Goal: Transaction & Acquisition: Purchase product/service

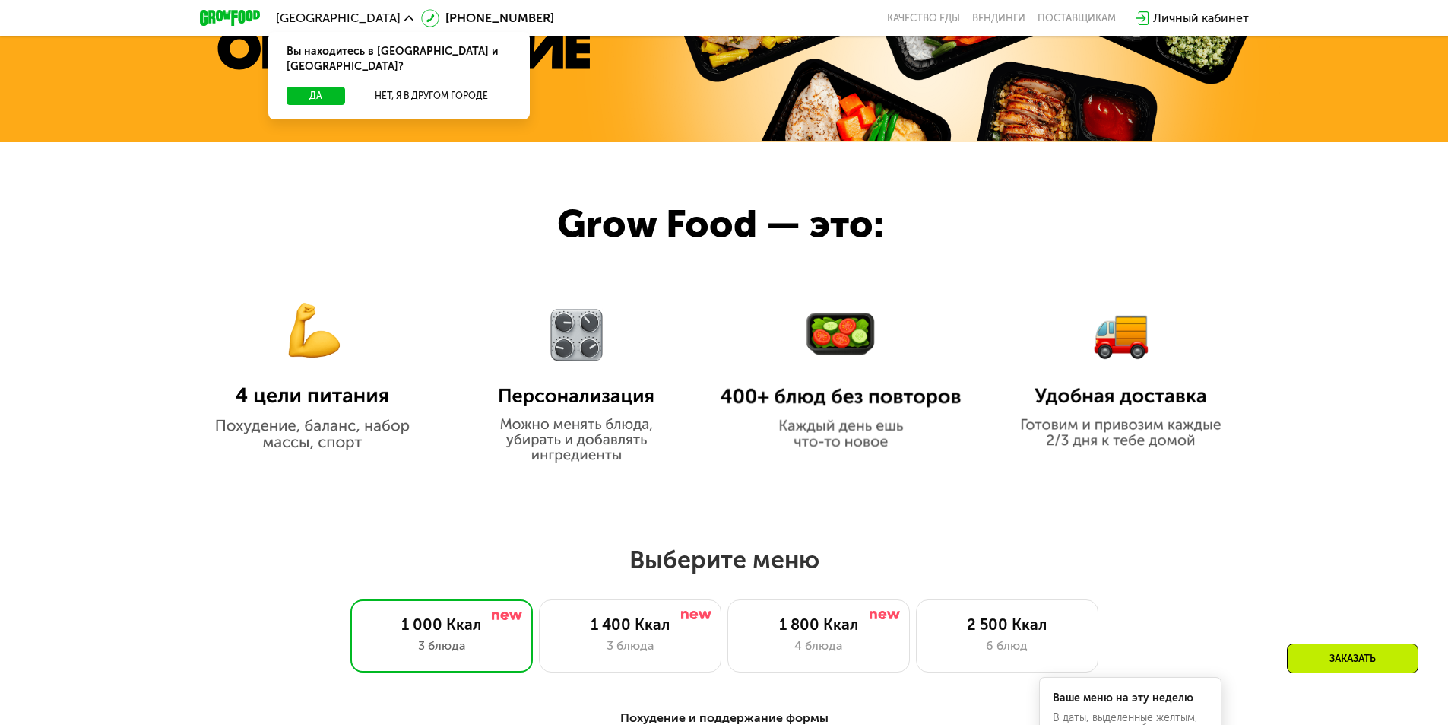
scroll to position [760, 0]
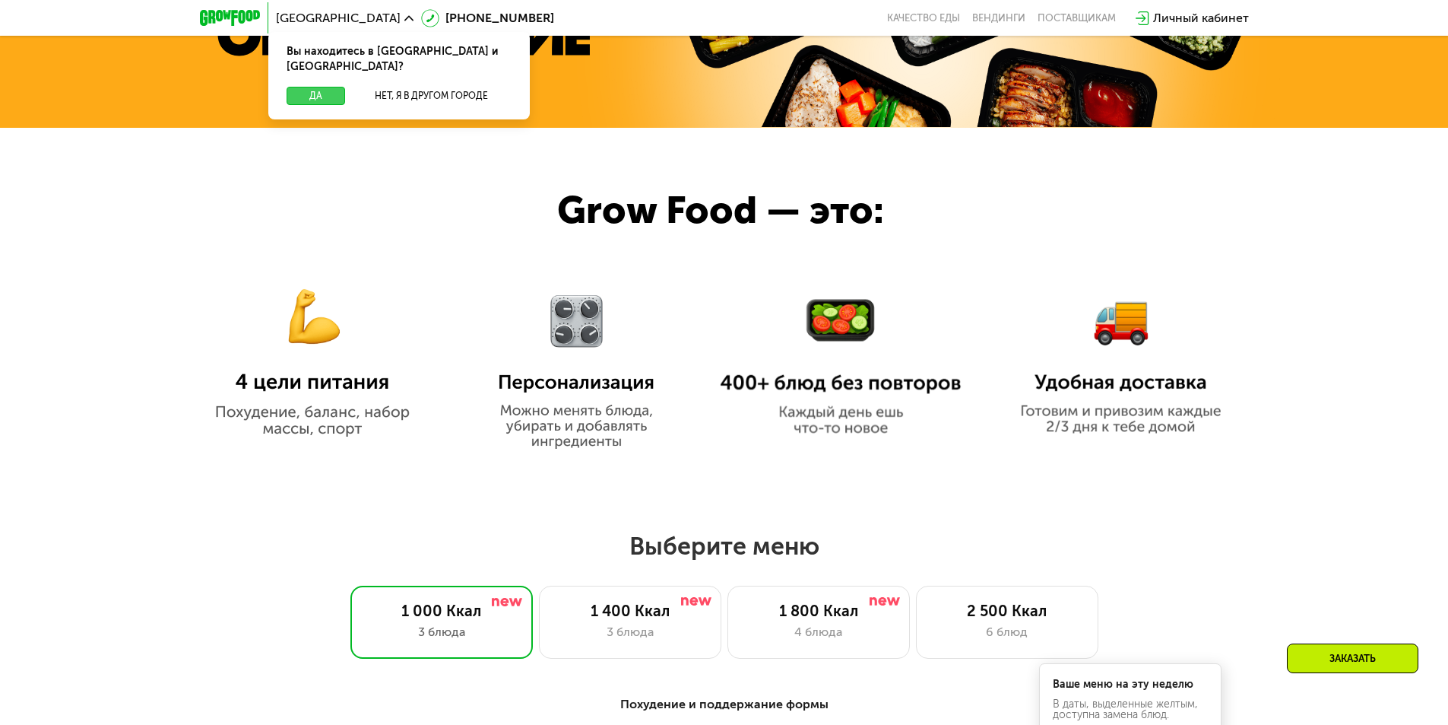
click at [333, 87] on button "Да" at bounding box center [316, 96] width 59 height 18
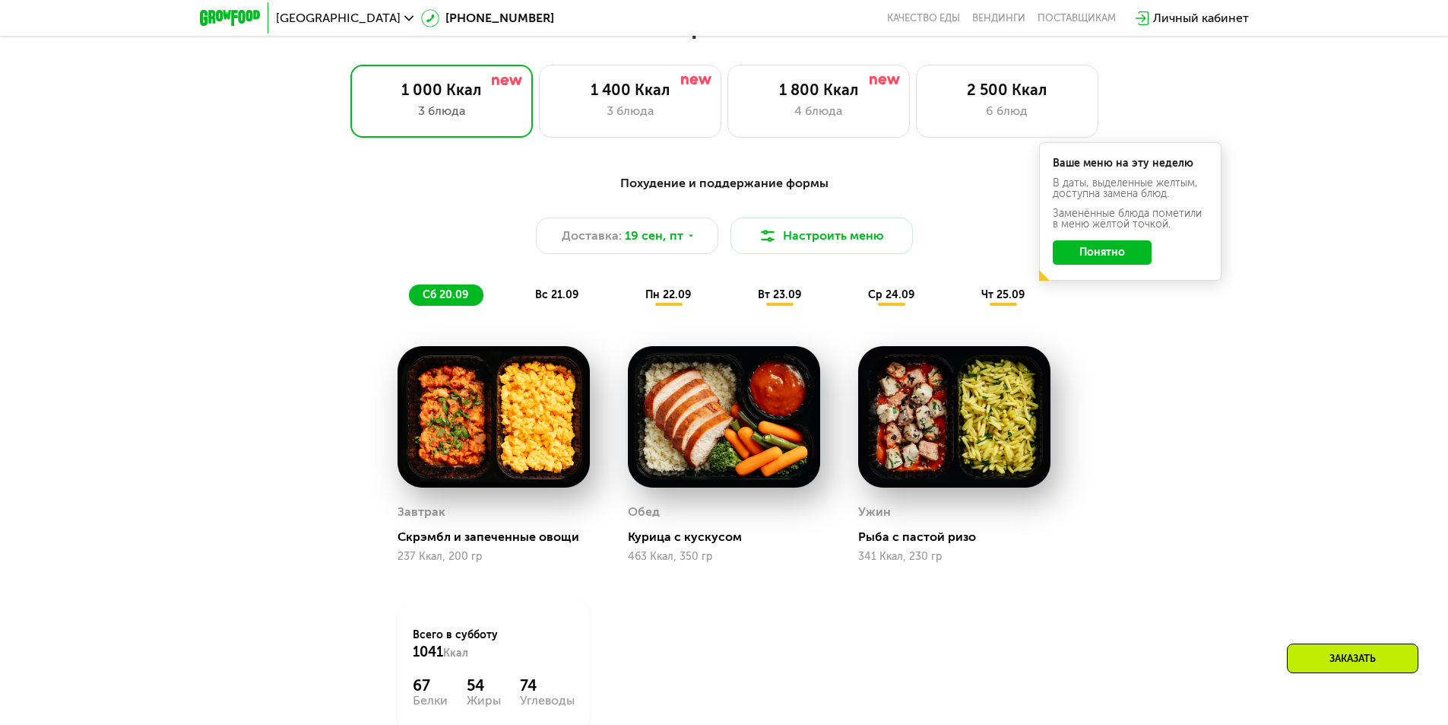
scroll to position [1368, 0]
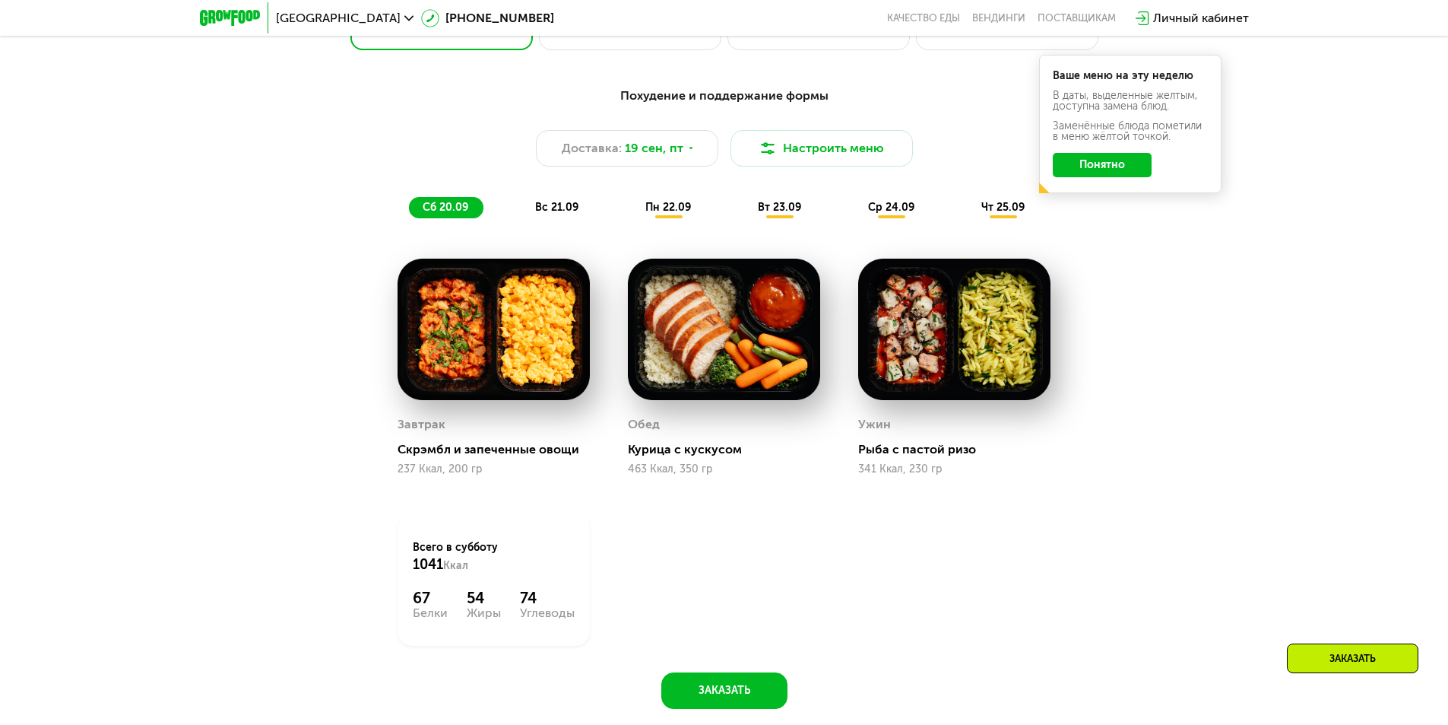
click at [577, 214] on span "вс 21.09" at bounding box center [556, 207] width 43 height 13
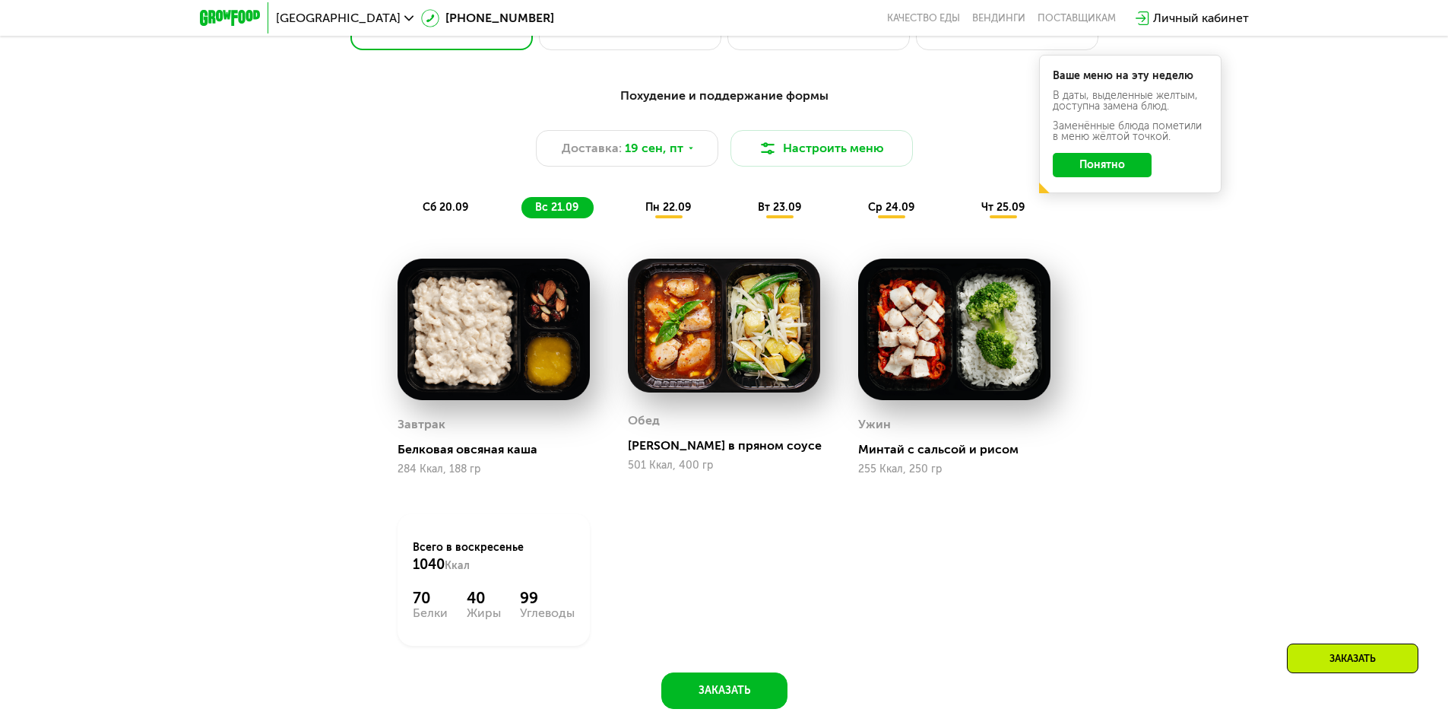
click at [652, 214] on span "пн 22.09" at bounding box center [668, 207] width 46 height 13
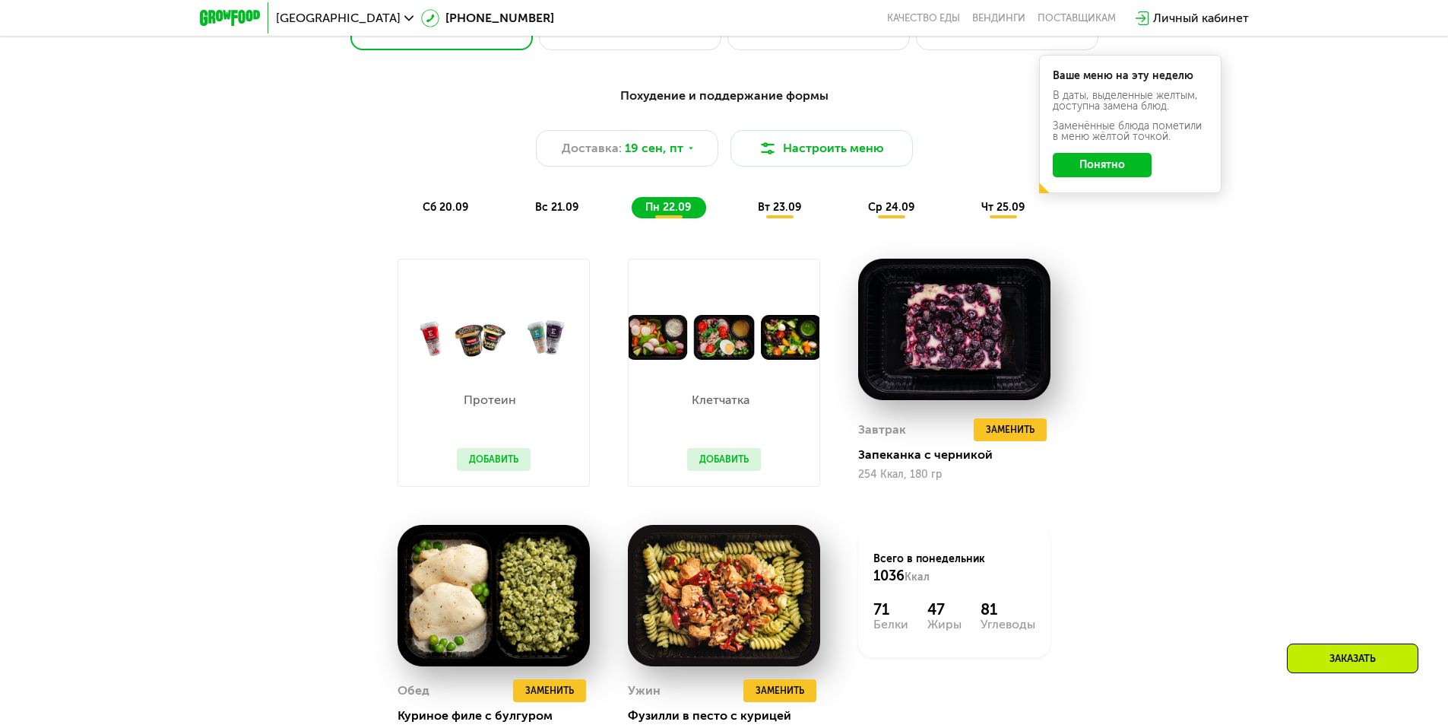
click at [802, 208] on div "вт 23.09" at bounding box center [780, 207] width 72 height 21
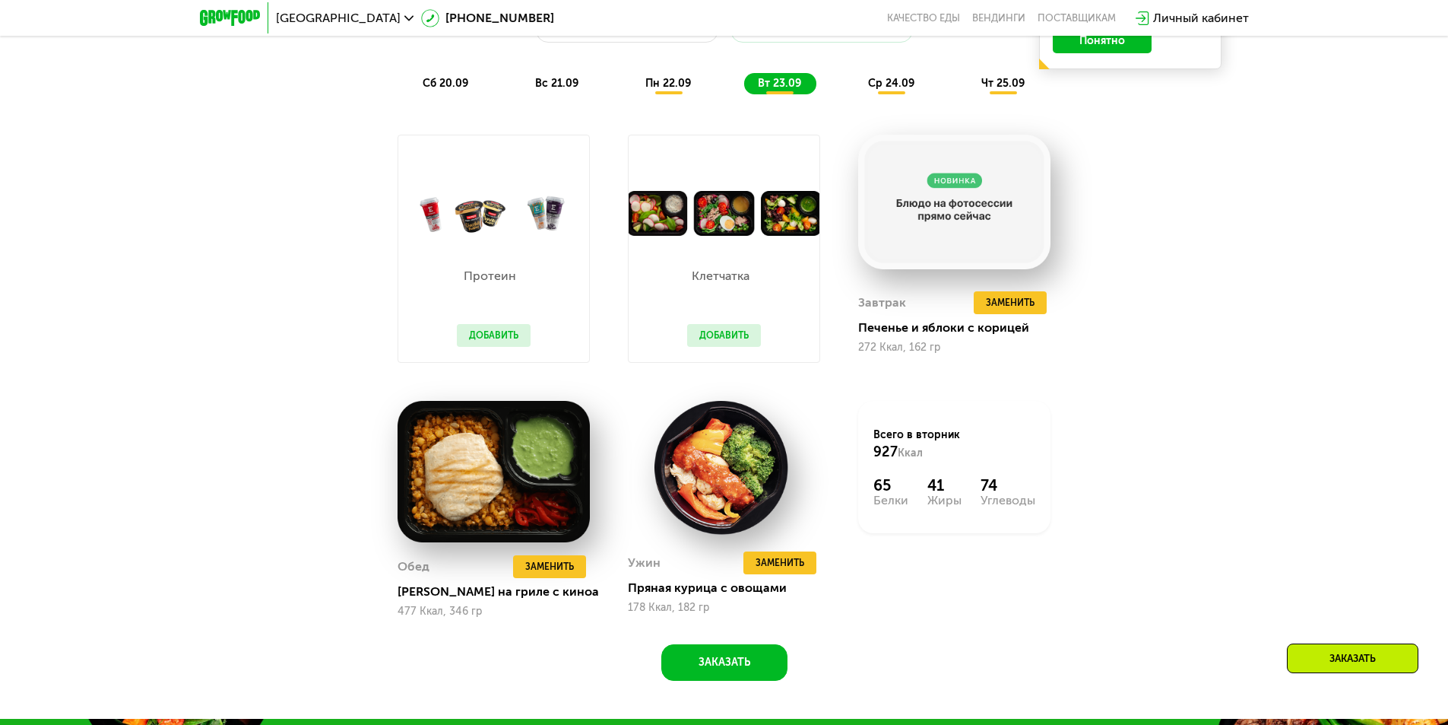
scroll to position [1292, 0]
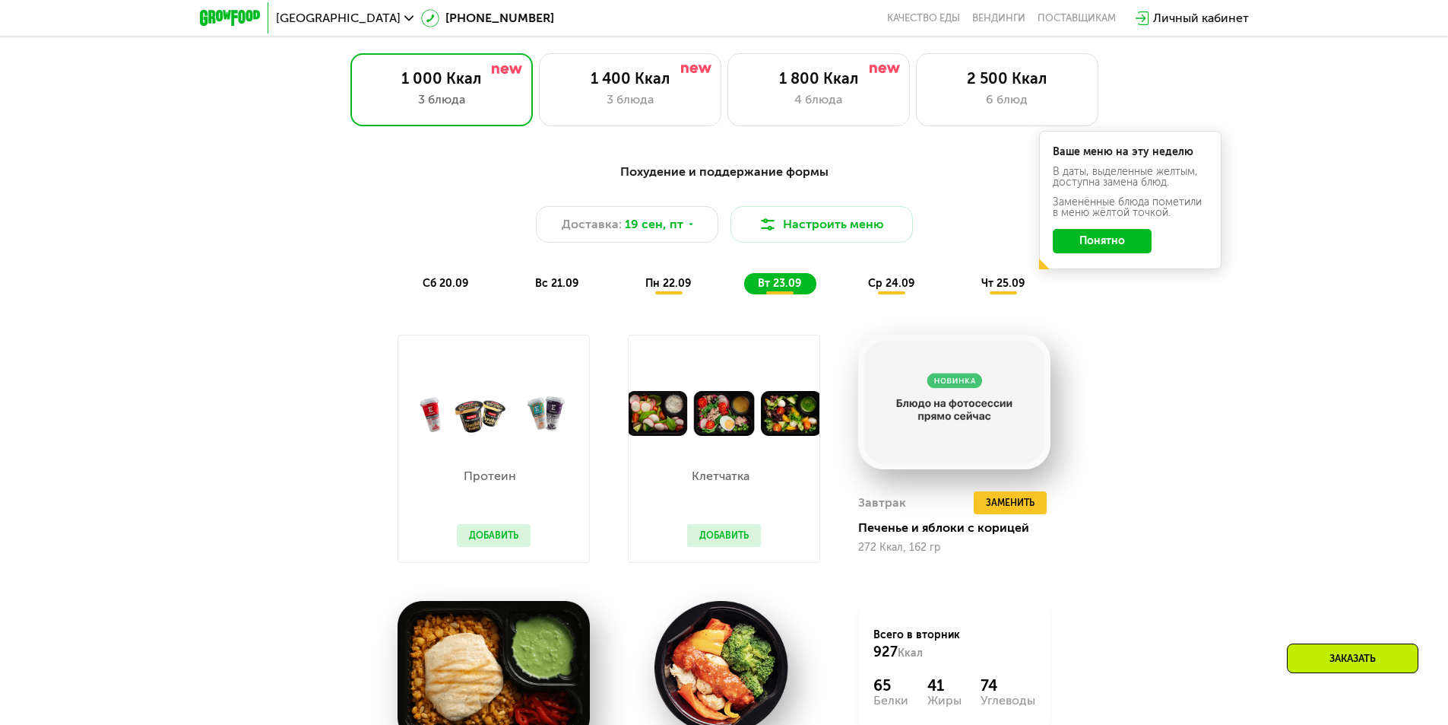
click at [886, 294] on div "ср 24.09" at bounding box center [892, 283] width 75 height 21
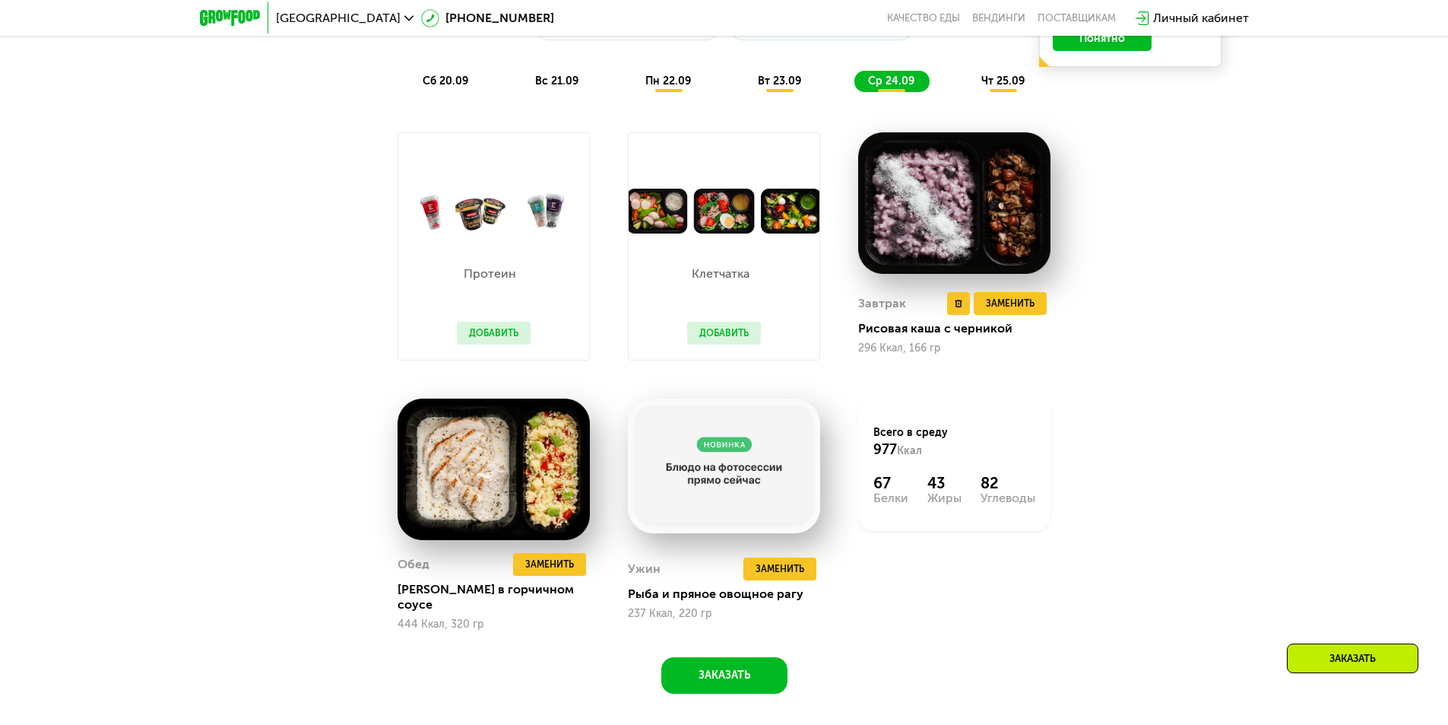
scroll to position [1521, 0]
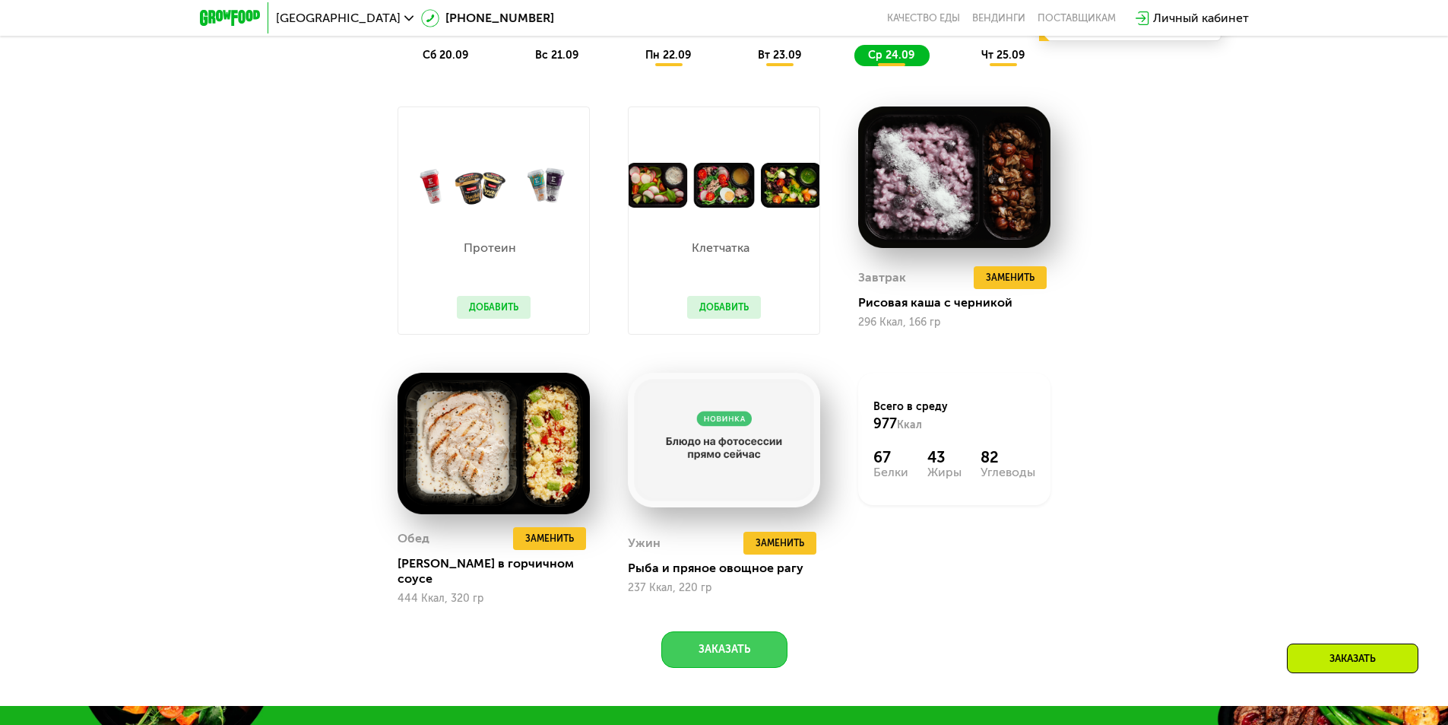
click at [701, 646] on button "Заказать" at bounding box center [724, 649] width 126 height 36
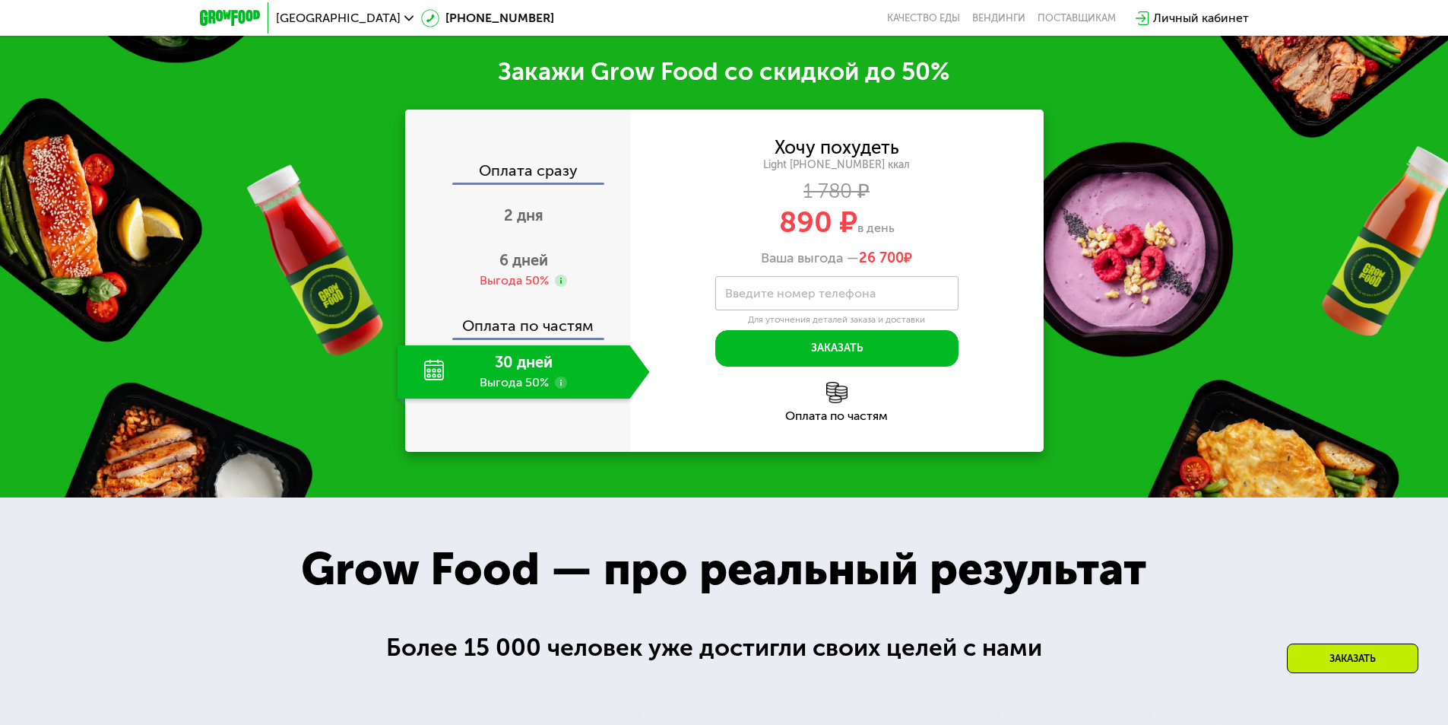
scroll to position [2216, 0]
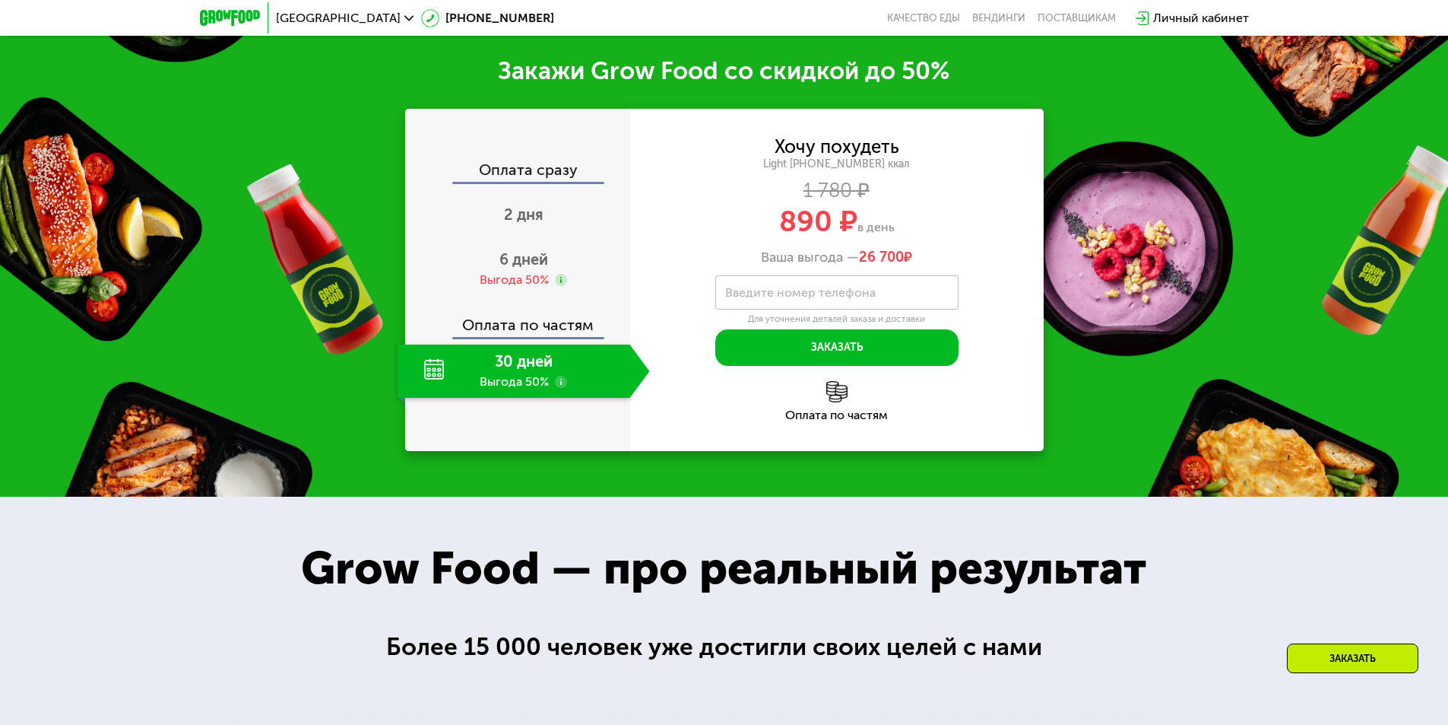
click at [557, 162] on div "Оплата сразу" at bounding box center [519, 172] width 224 height 20
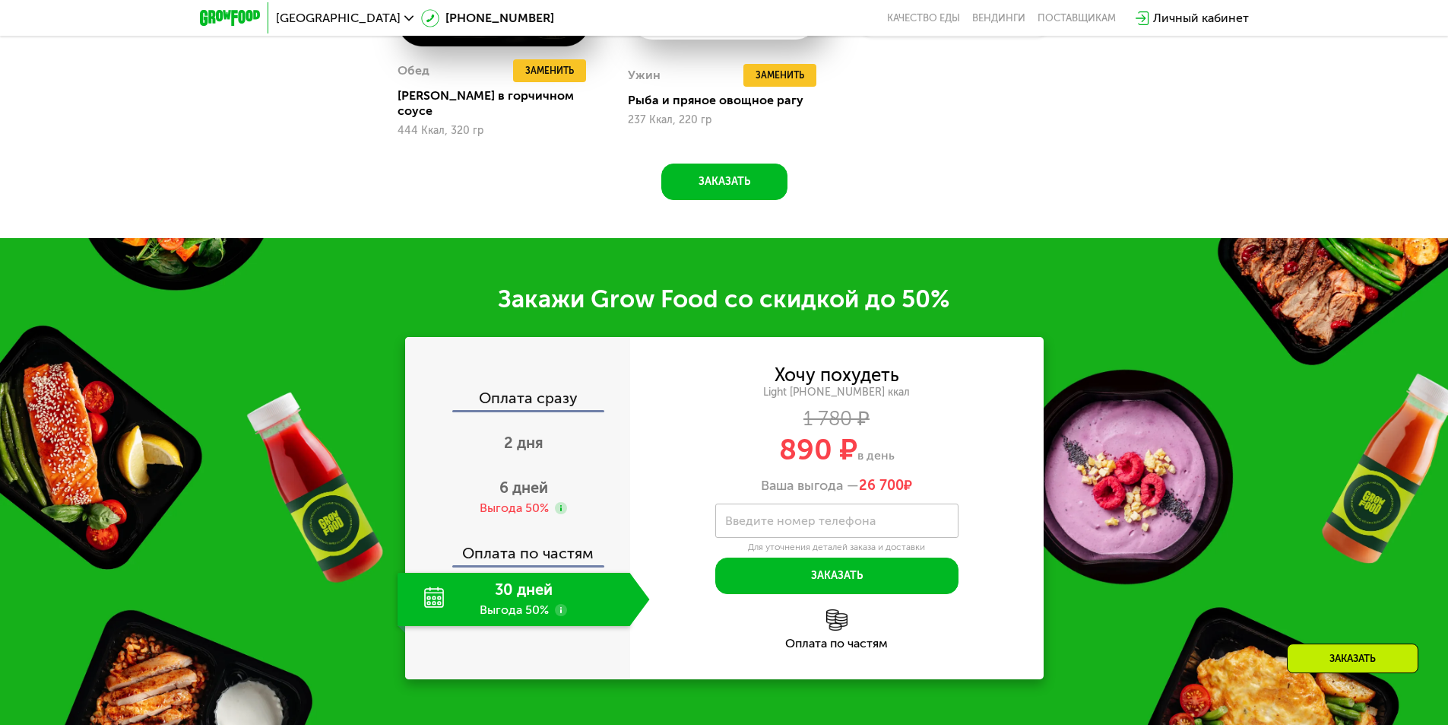
scroll to position [2064, 0]
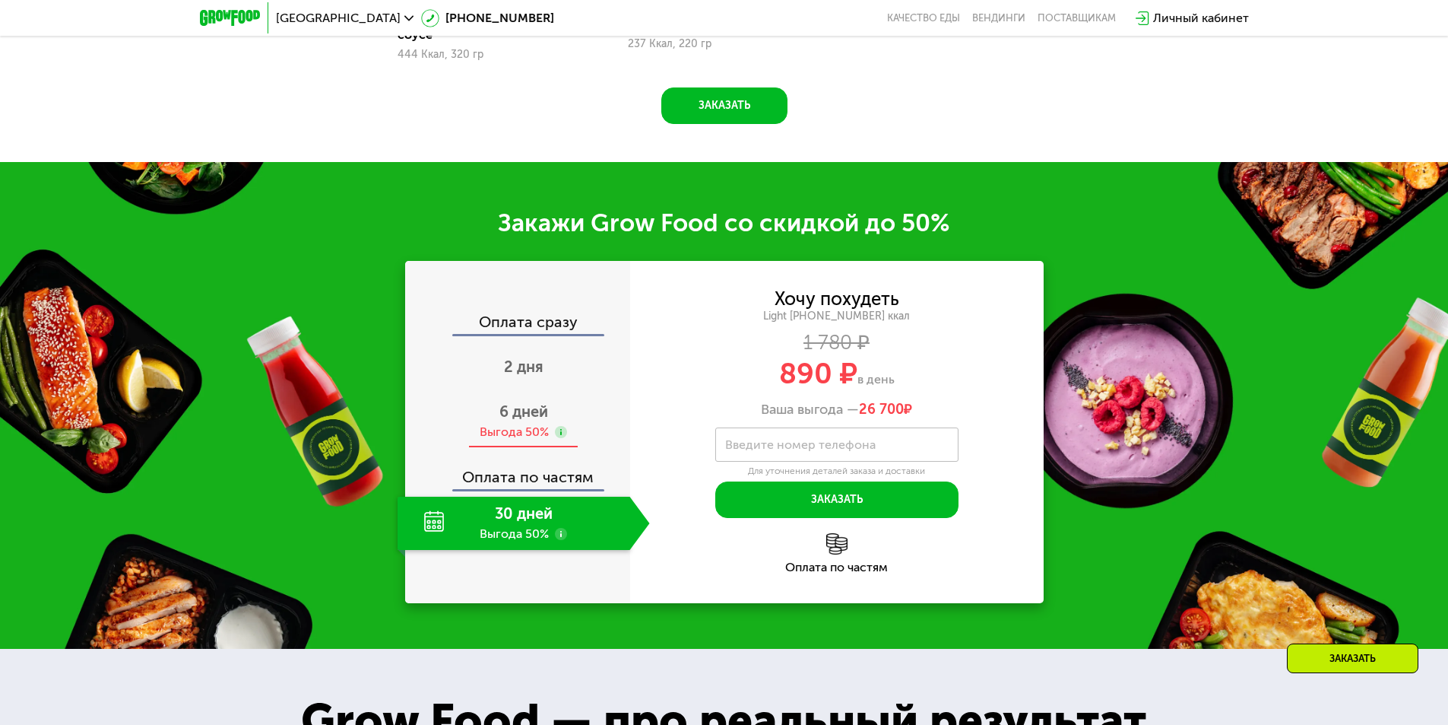
click at [538, 423] on div "Выгода 50%" at bounding box center [514, 431] width 69 height 17
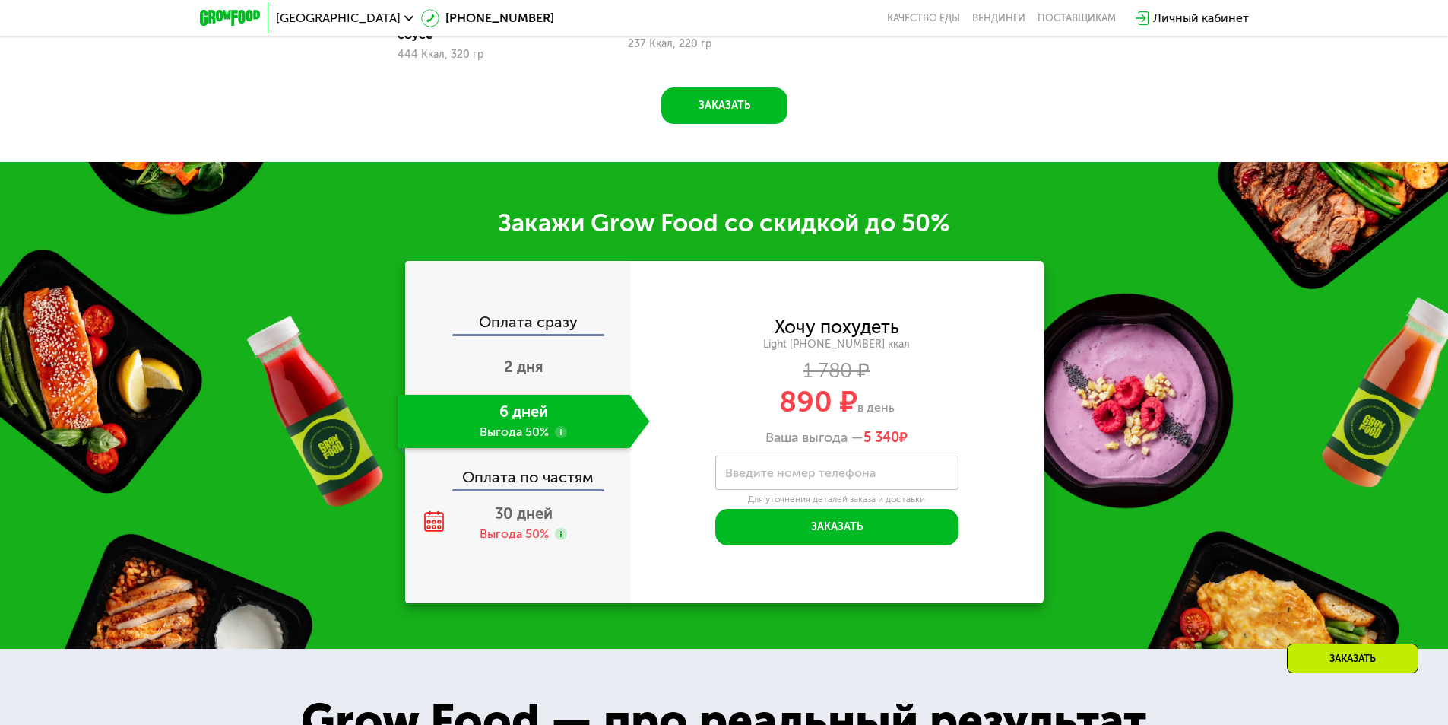
drag, startPoint x: 576, startPoint y: 413, endPoint x: 585, endPoint y: 407, distance: 10.3
click at [577, 413] on div "6 дней Выгода 50%" at bounding box center [514, 421] width 233 height 53
click at [590, 401] on div "6 дней Выгода 50%" at bounding box center [514, 421] width 233 height 53
click at [548, 525] on div "Выгода 50%" at bounding box center [514, 533] width 69 height 17
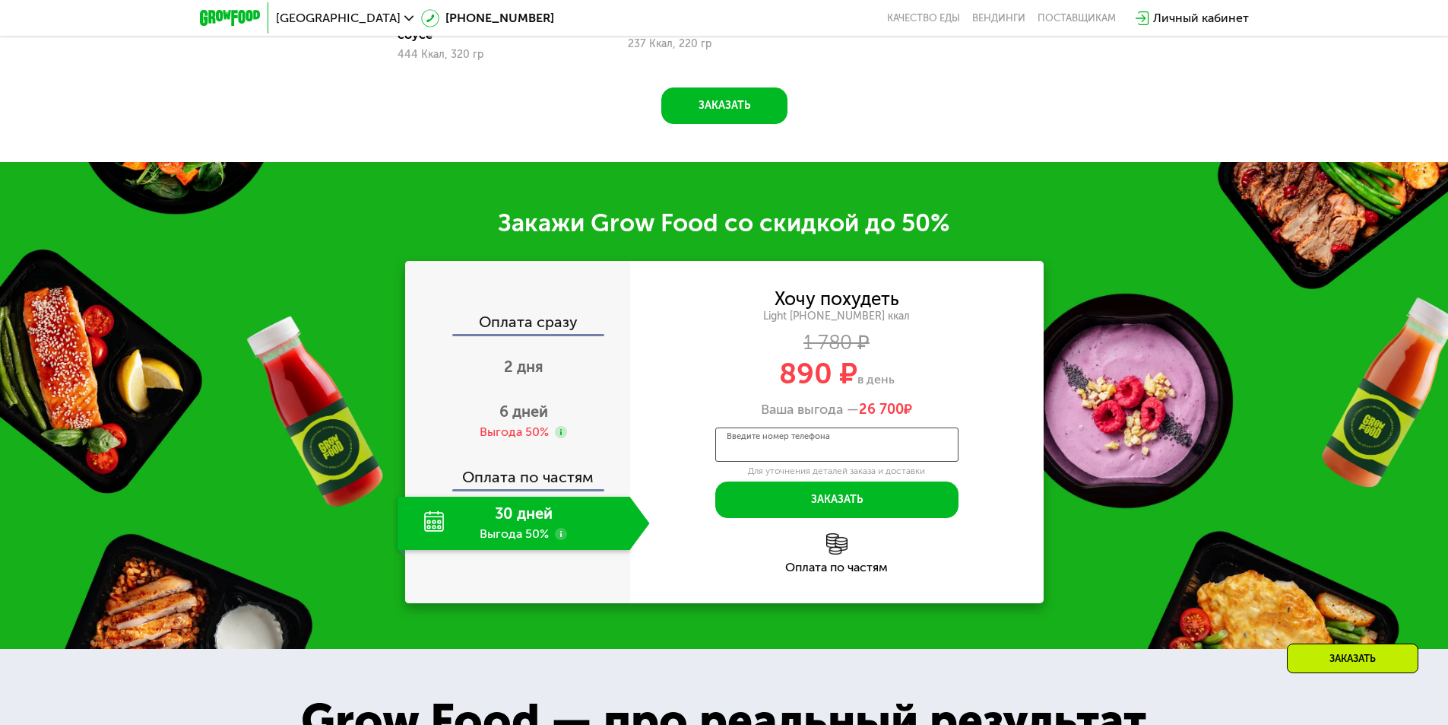
click at [890, 427] on input "Введите номер телефона" at bounding box center [836, 444] width 243 height 34
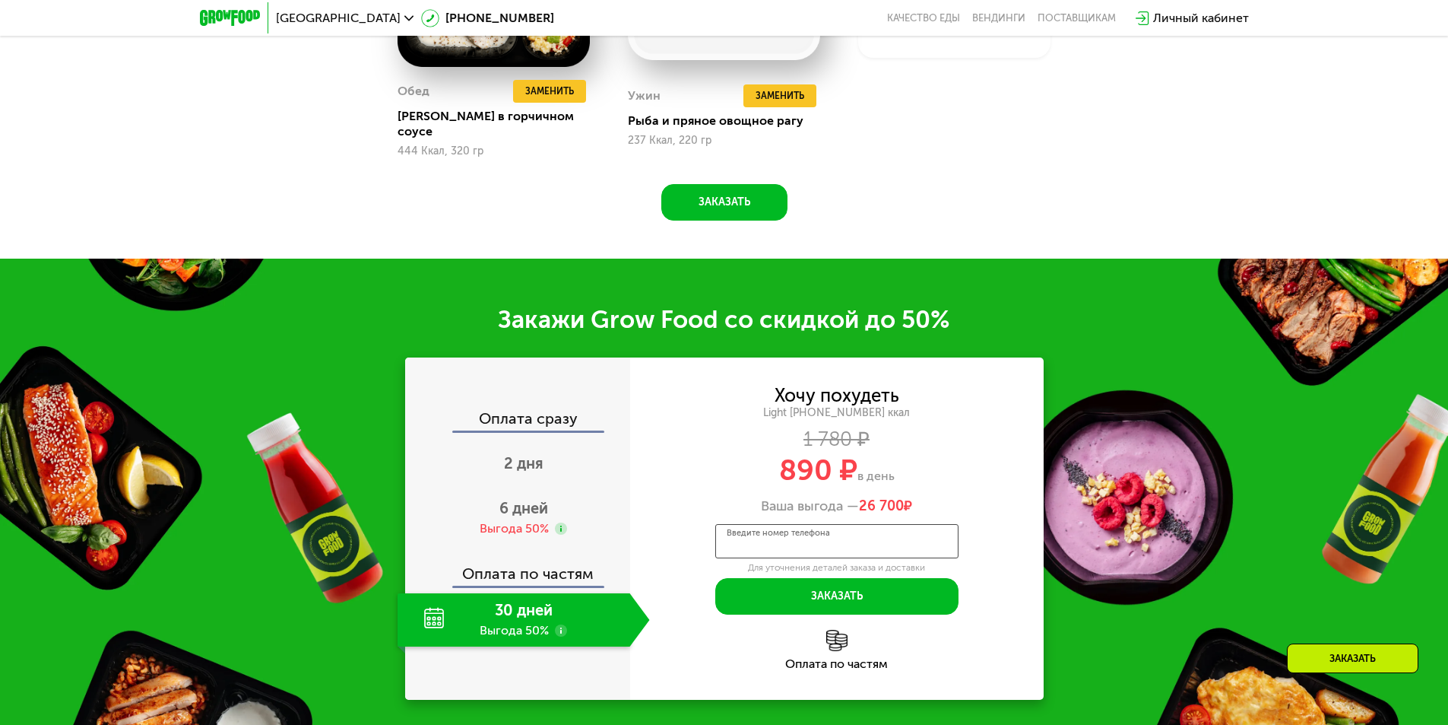
scroll to position [2171, 0]
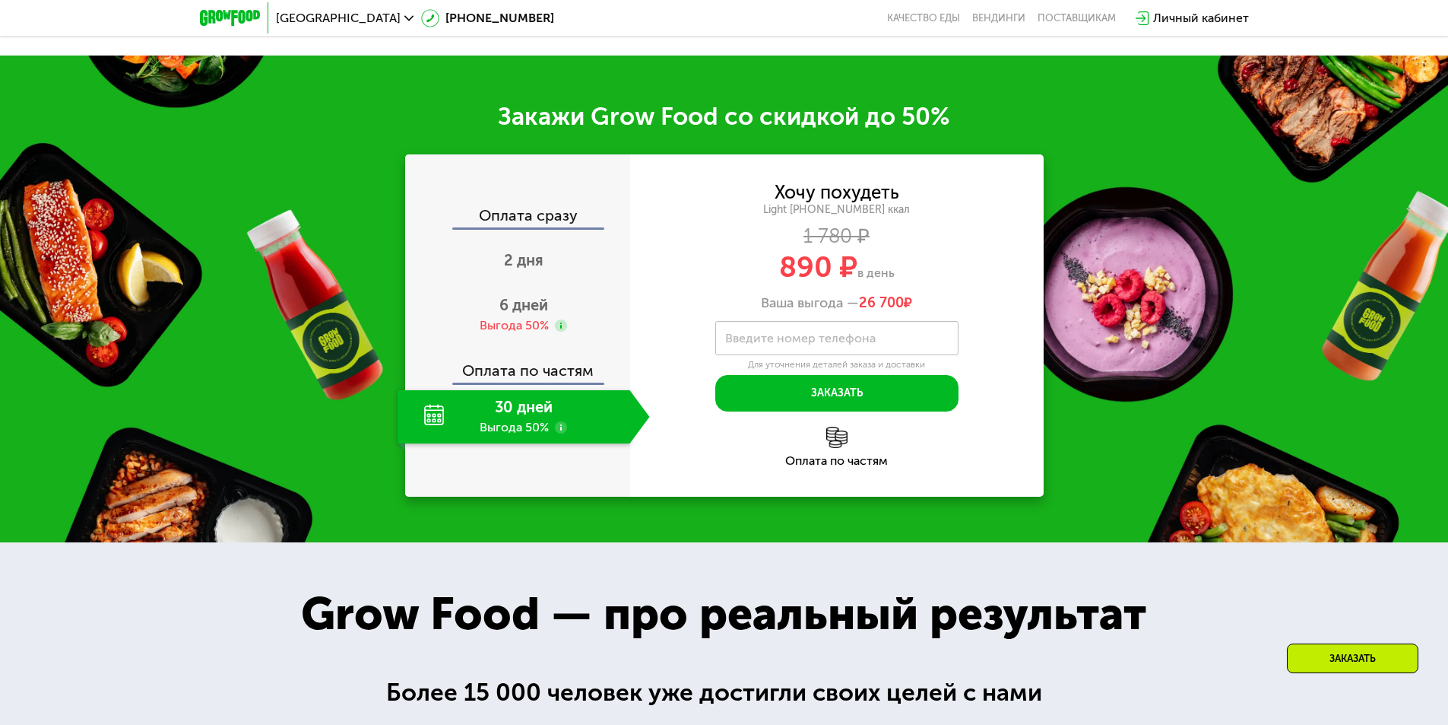
click at [908, 295] on span "26 700 ₽" at bounding box center [885, 303] width 53 height 17
click at [562, 421] on use at bounding box center [561, 427] width 12 height 12
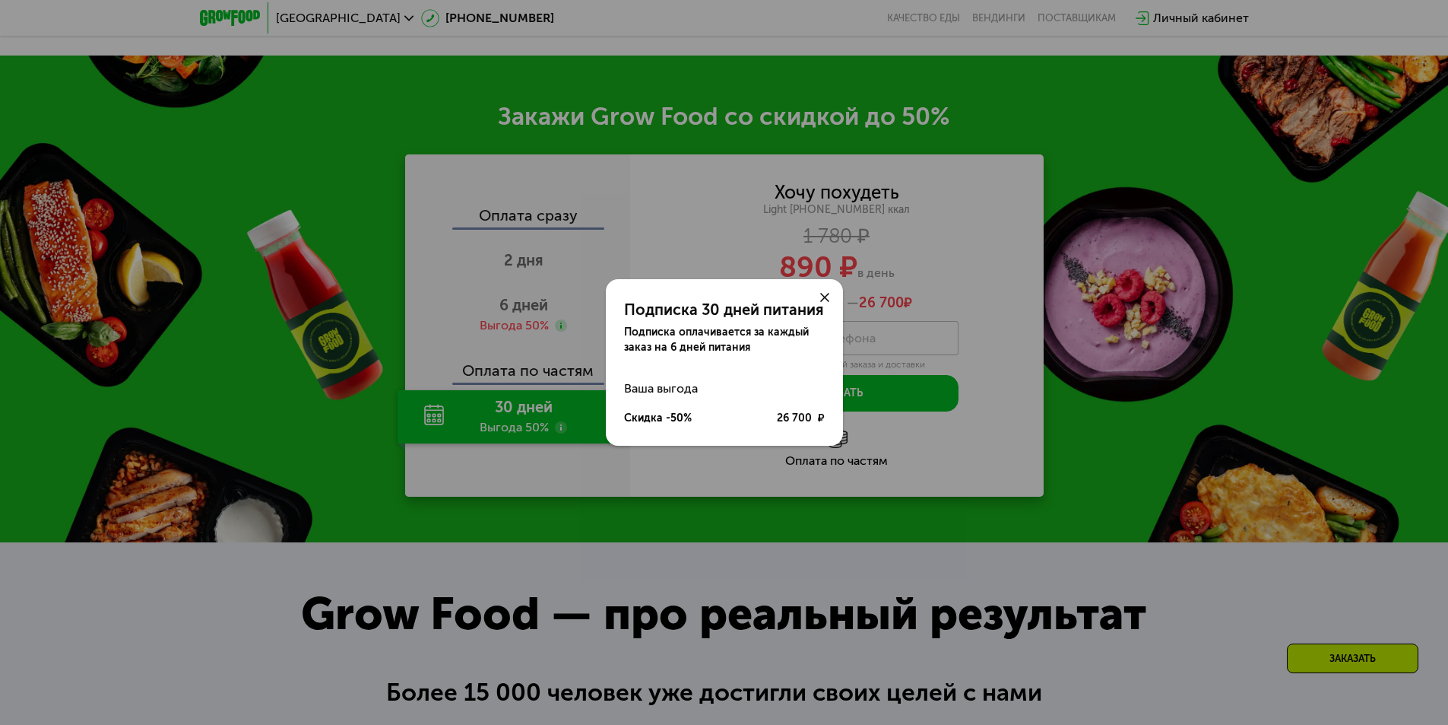
click at [741, 372] on div "Подписка 30 дней питания Подписка оплачивается за каждый заказ на 6 дней питани…" at bounding box center [724, 356] width 237 height 154
click at [767, 328] on div "Подписка оплачивается за каждый заказ на 6 дней питания" at bounding box center [724, 340] width 201 height 30
click at [823, 293] on icon at bounding box center [824, 297] width 9 height 9
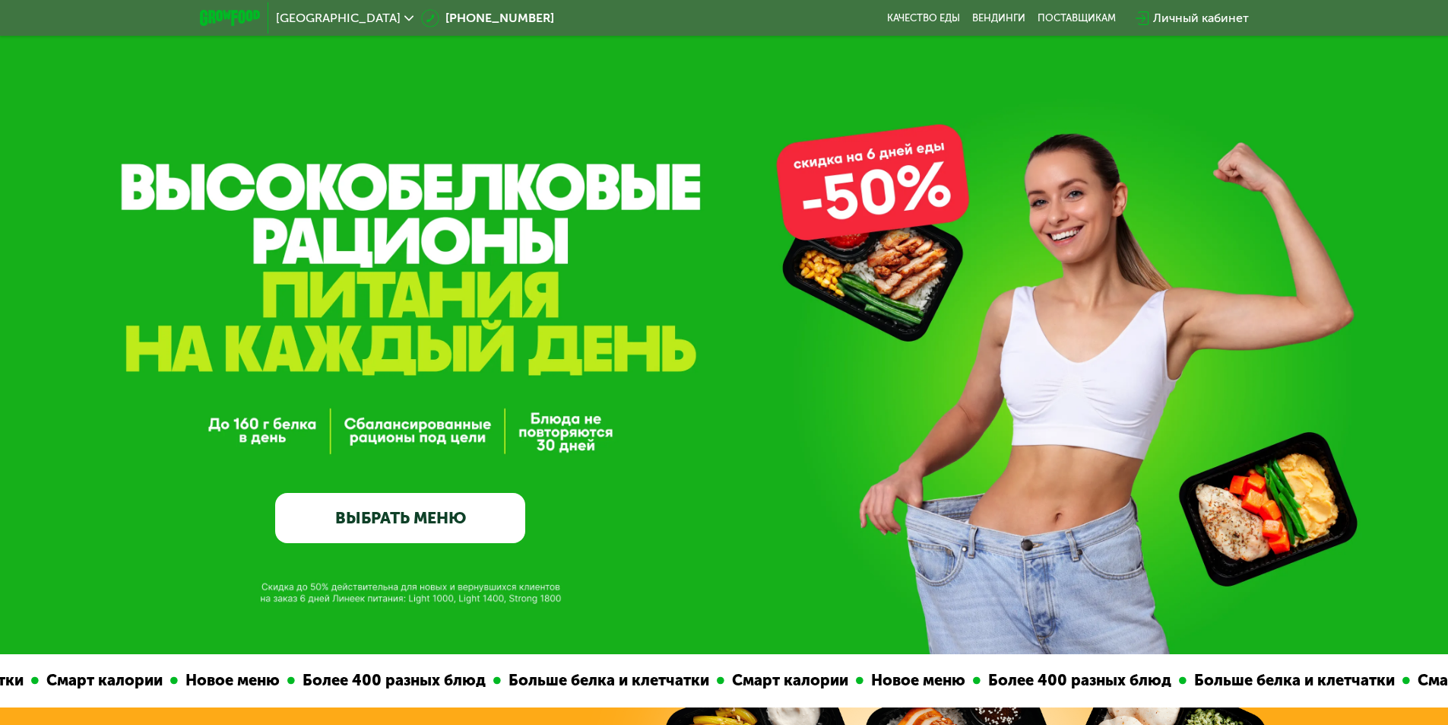
scroll to position [152, 0]
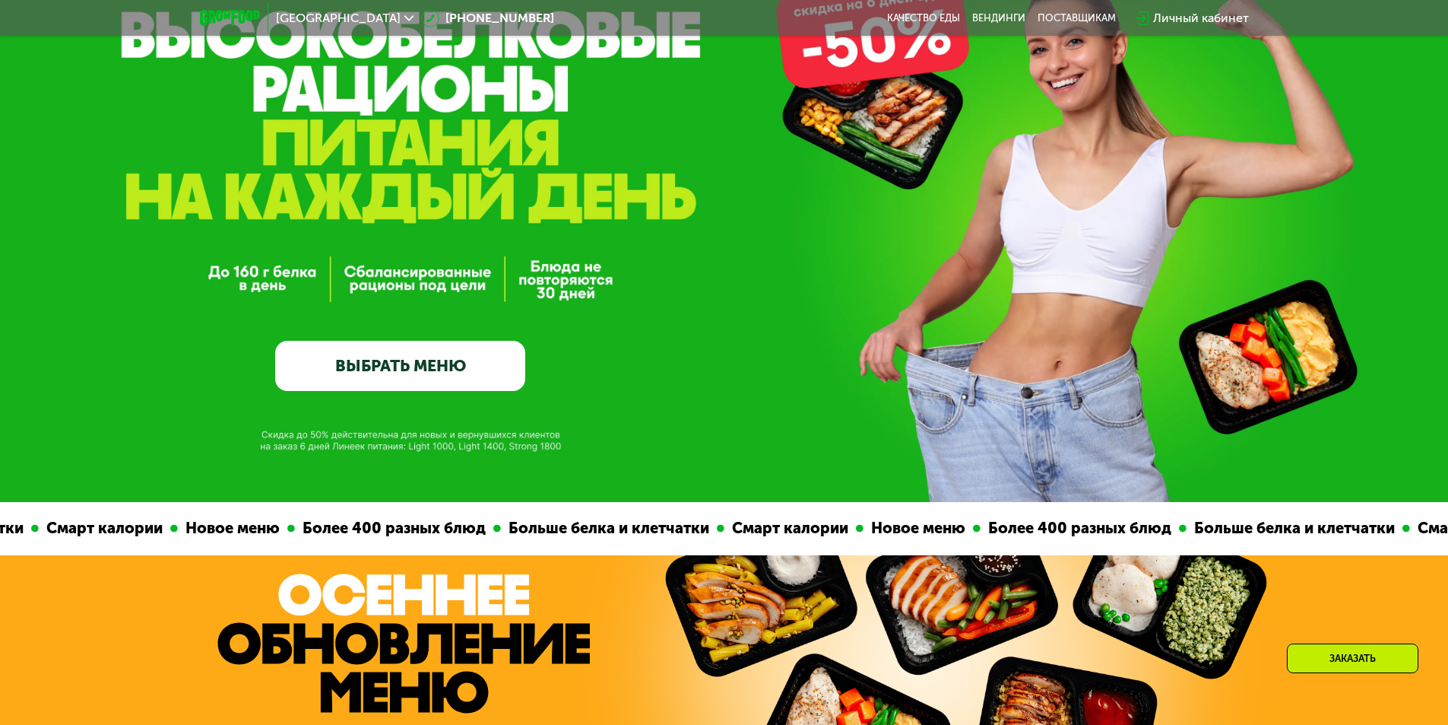
click at [441, 376] on link "ВЫБРАТЬ МЕНЮ" at bounding box center [400, 366] width 250 height 50
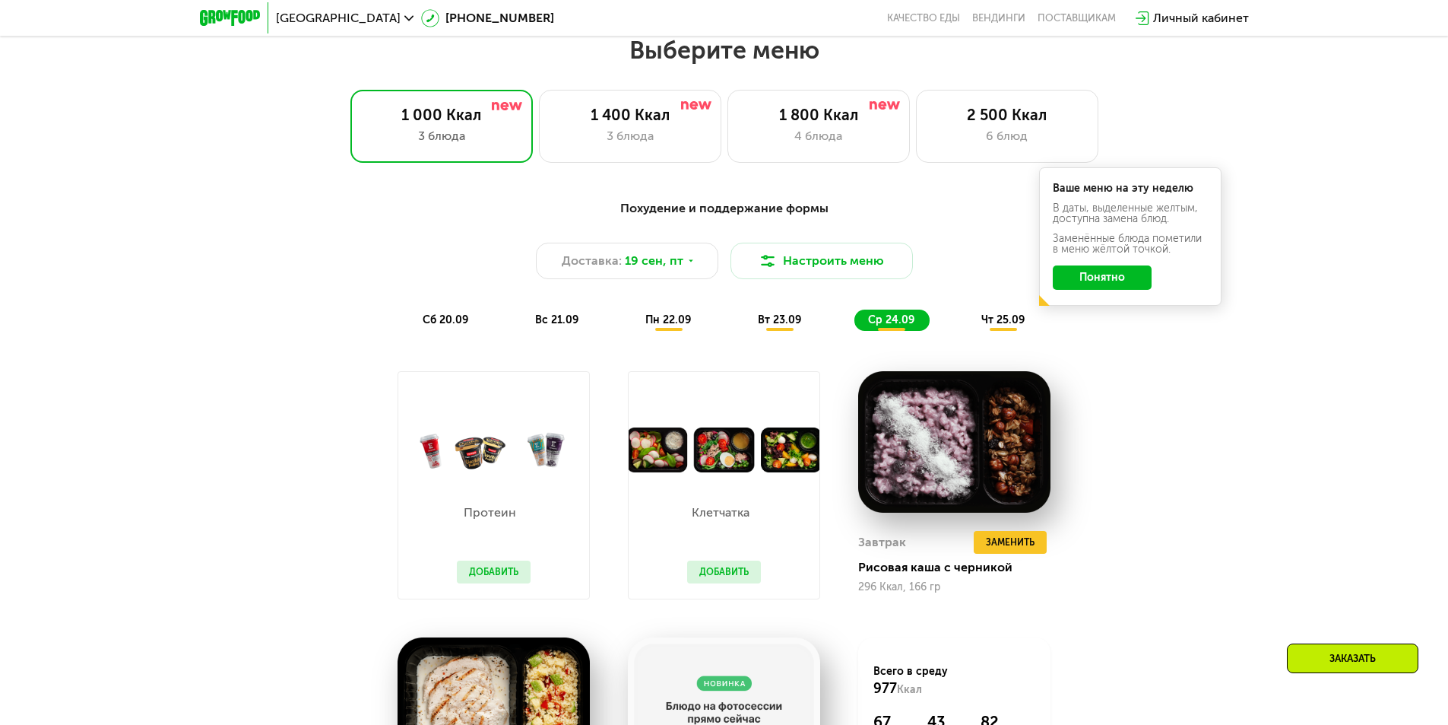
scroll to position [1261, 0]
